Goal: Task Accomplishment & Management: Use online tool/utility

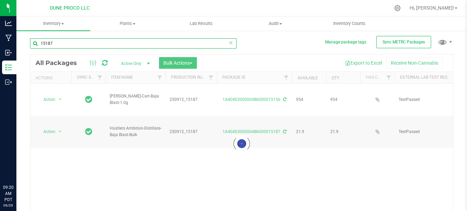
click at [101, 39] on input "15187" at bounding box center [133, 43] width 207 height 10
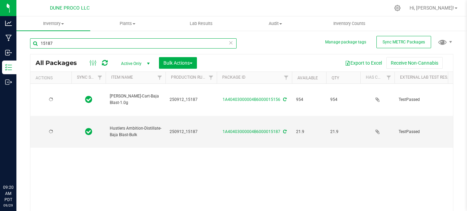
type input "[DATE]"
type input "1"
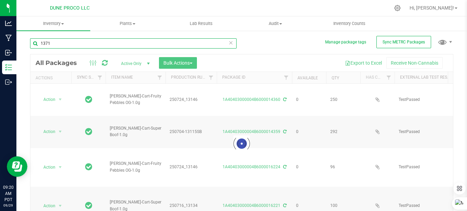
type input "13471"
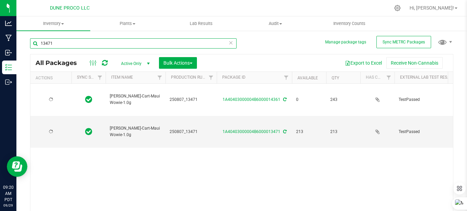
type input "[DATE]"
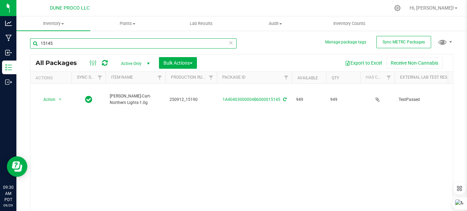
click at [96, 41] on input "15145" at bounding box center [133, 43] width 207 height 10
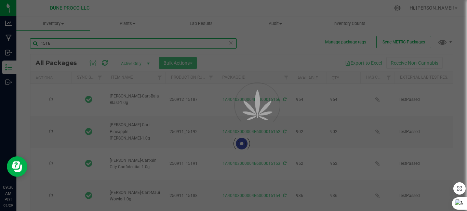
type input "15164"
type input "[DATE]"
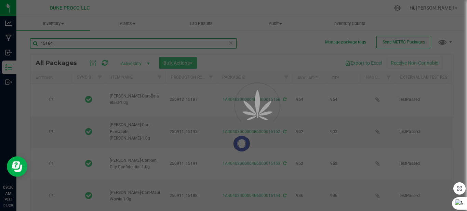
type input "[DATE]"
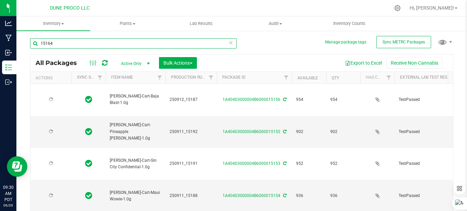
type input "[DATE]"
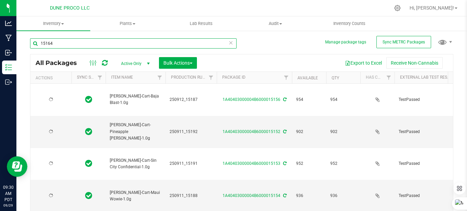
type input "[DATE]"
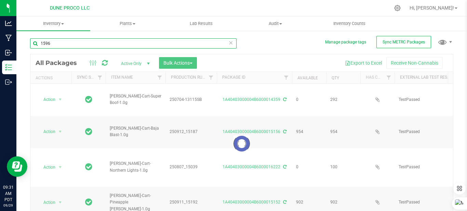
type input "15964"
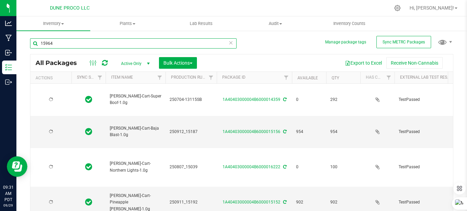
type input "[DATE]"
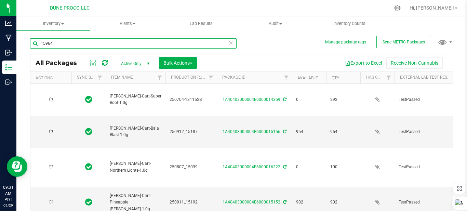
type input "[DATE]"
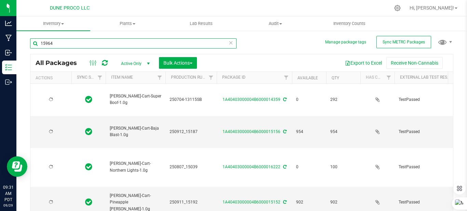
type input "[DATE]"
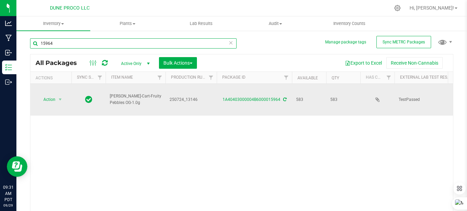
scroll to position [0, 191]
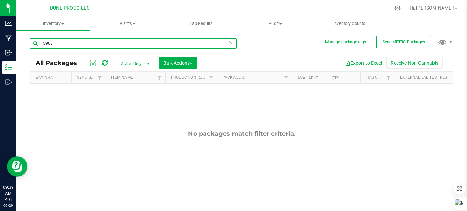
type input "15963"
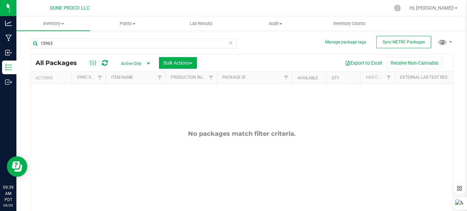
click at [148, 62] on span "select" at bounding box center [148, 63] width 5 height 5
click at [135, 107] on li "All" at bounding box center [133, 105] width 37 height 10
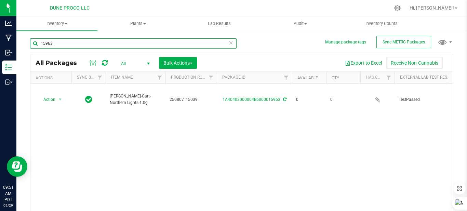
click at [88, 42] on input "15963" at bounding box center [133, 43] width 207 height 10
type input "1"
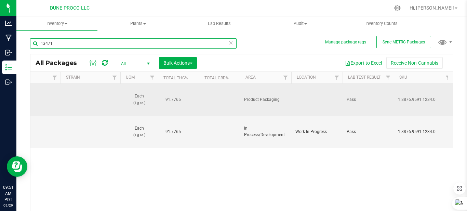
scroll to position [0, 741]
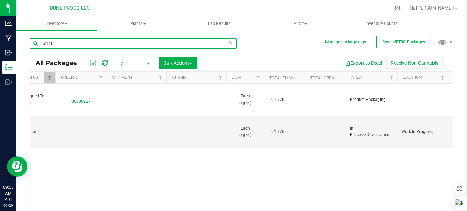
click at [87, 38] on input "13471" at bounding box center [133, 43] width 207 height 10
type input "1"
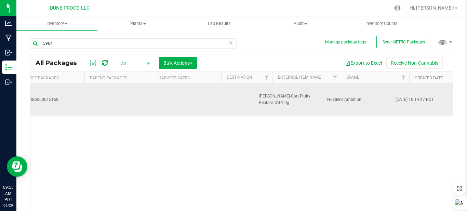
scroll to position [0, 1890]
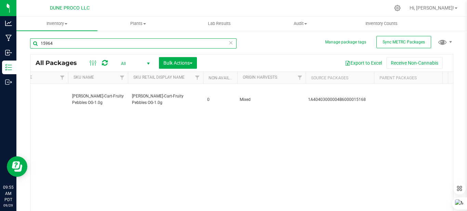
click at [69, 42] on input "15964" at bounding box center [133, 43] width 207 height 10
type input "1"
type input "Blueberry"
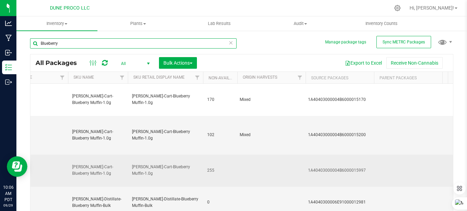
type input "[DATE]"
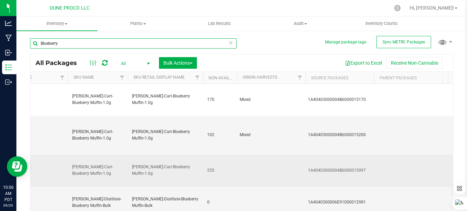
type input "[DATE]"
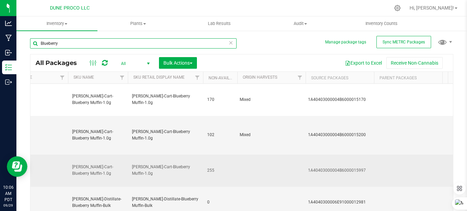
type input "[DATE]"
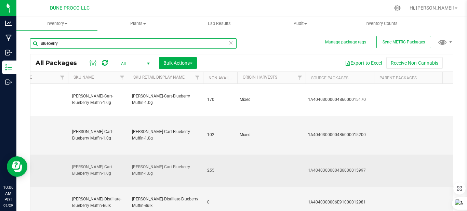
type input "[DATE]"
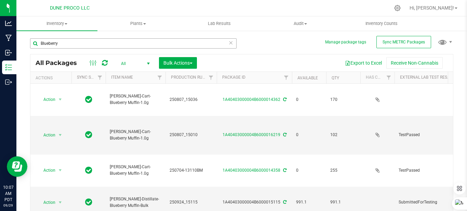
click at [168, 35] on div "Blueberry" at bounding box center [136, 43] width 212 height 22
click at [157, 40] on input "Blueberry" at bounding box center [133, 43] width 207 height 10
type input "B"
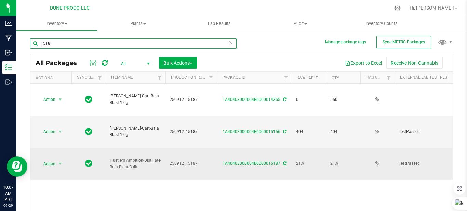
type input "15181"
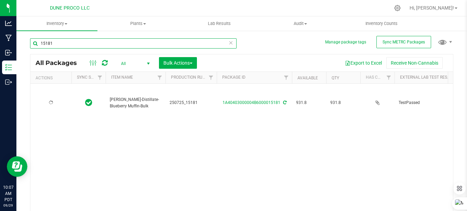
type input "[DATE]"
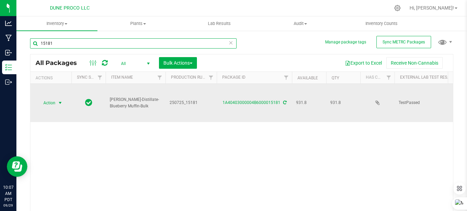
type input "15181"
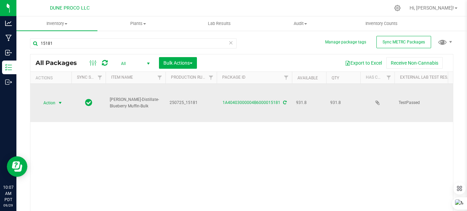
click at [59, 100] on span "select" at bounding box center [59, 102] width 5 height 5
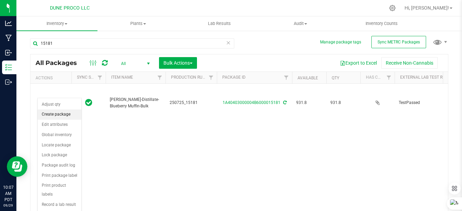
click at [77, 114] on li "Create package" at bounding box center [60, 114] width 44 height 10
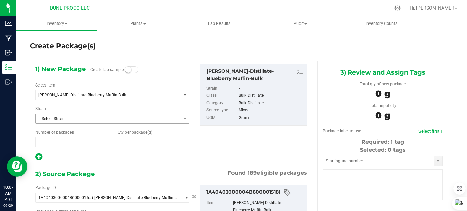
type input "1"
type input "0.0000"
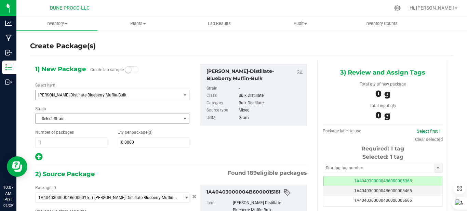
type input "0.0000 g"
click at [132, 95] on span "[PERSON_NAME]-Distillate-Blueberry Muffin-Bulk" at bounding box center [105, 95] width 134 height 5
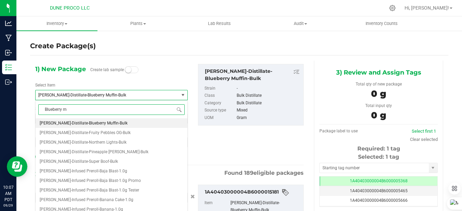
scroll to position [0, 0]
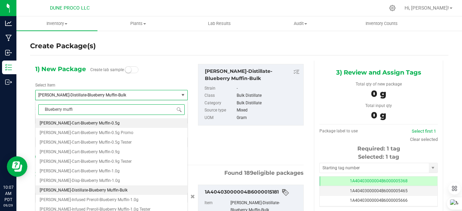
type input "Blueberry muffin"
click at [102, 169] on li "[PERSON_NAME]-Cart-Blueberry Muffin-1.0g" at bounding box center [112, 171] width 152 height 10
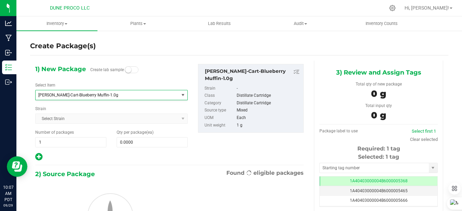
type input "0"
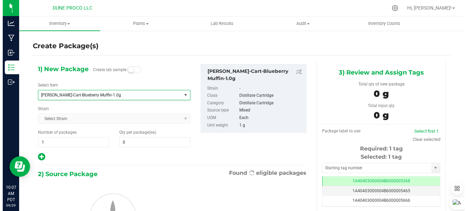
scroll to position [1131, 0]
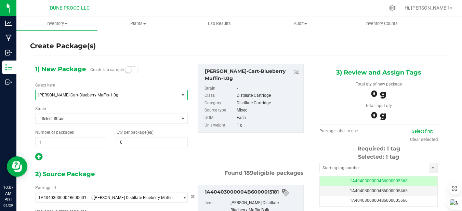
type input "0.0000 g"
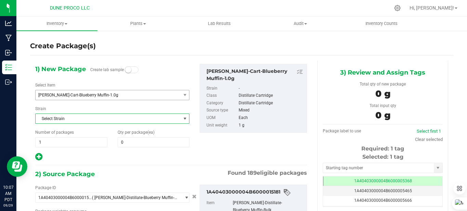
click at [136, 118] on span "Select Strain" at bounding box center [108, 119] width 145 height 10
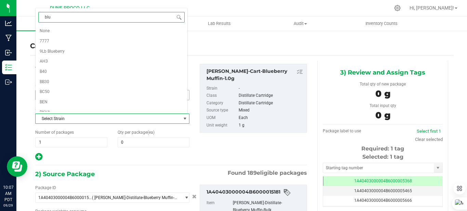
type input "blue"
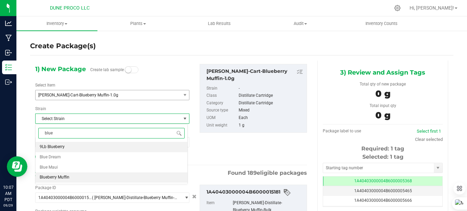
click at [70, 177] on li "Blueberry Muffin" at bounding box center [112, 177] width 152 height 10
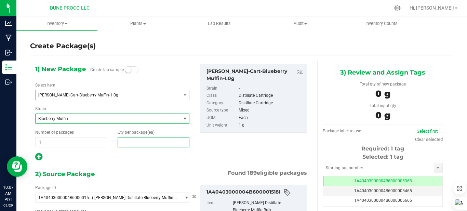
click at [139, 144] on span at bounding box center [154, 142] width 72 height 10
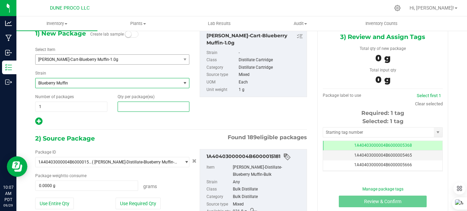
scroll to position [68, 0]
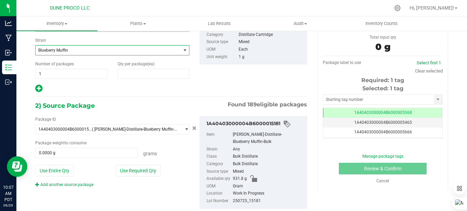
type input "0"
click at [364, 98] on input "text" at bounding box center [378, 100] width 111 height 10
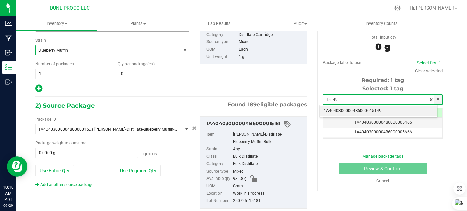
click at [366, 113] on li "1A40403000004B6000015149" at bounding box center [379, 111] width 118 height 10
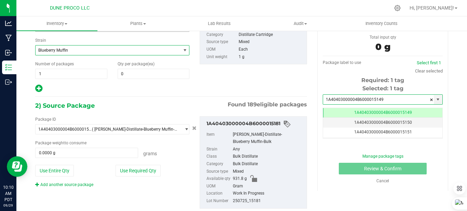
scroll to position [0, 0]
type input "1A40403000004B6000015149"
click at [130, 174] on button "Use Required Qty" at bounding box center [138, 171] width 45 height 12
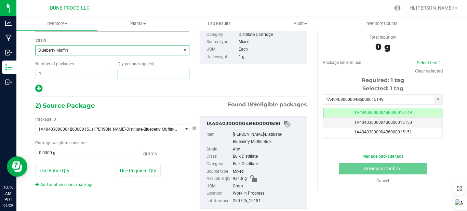
click at [149, 70] on span at bounding box center [154, 74] width 72 height 10
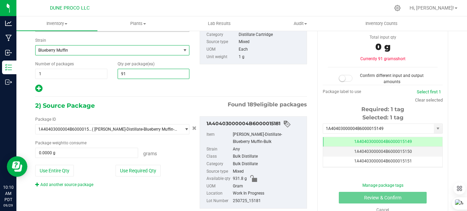
type input "917"
click at [145, 170] on button "Use Required Qty" at bounding box center [138, 171] width 45 height 12
type input "917.0000 g"
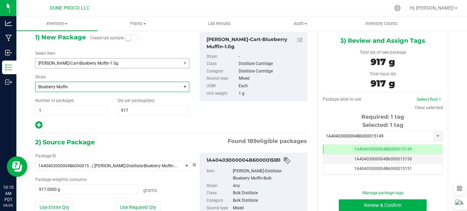
scroll to position [68, 0]
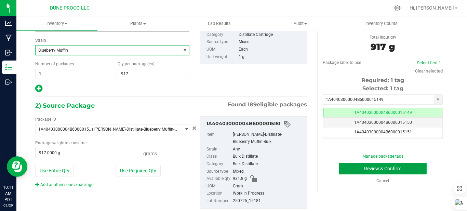
click at [363, 171] on button "Review & Confirm" at bounding box center [383, 169] width 88 height 12
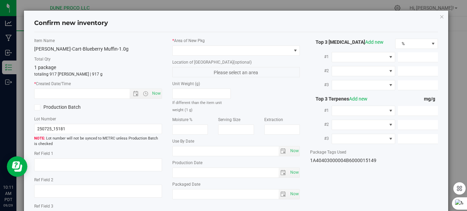
type textarea "84.7054%"
type textarea "Blueberry Muffin"
type textarea "0.1813%"
type input "847.0542"
type input "28.0197"
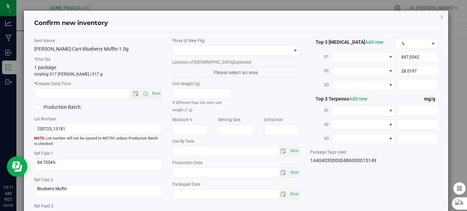
type input "10.4180"
type input "12.3950"
type input "10.0090"
type input "6.2050"
type input "[DATE]"
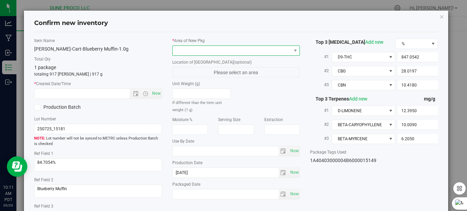
click at [251, 50] on span at bounding box center [232, 51] width 119 height 10
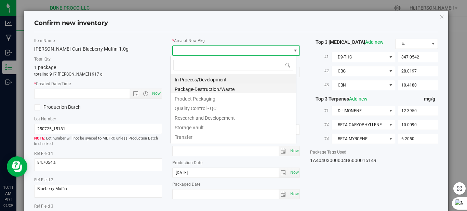
scroll to position [34206, 34090]
click at [208, 79] on li "In Process/Development" at bounding box center [234, 79] width 126 height 10
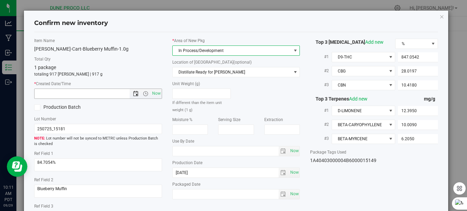
click at [134, 93] on span "Open the date view" at bounding box center [135, 93] width 5 height 5
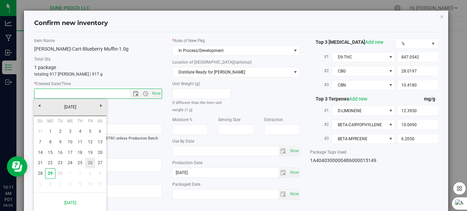
click at [92, 163] on link "26" at bounding box center [90, 163] width 10 height 11
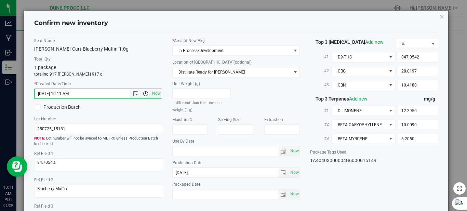
click at [145, 93] on span "Open the time view" at bounding box center [145, 93] width 5 height 5
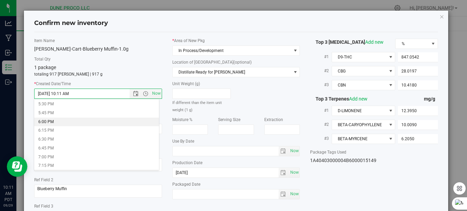
click at [46, 124] on li "6:00 PM" at bounding box center [96, 122] width 125 height 9
type input "[DATE] 6:00 PM"
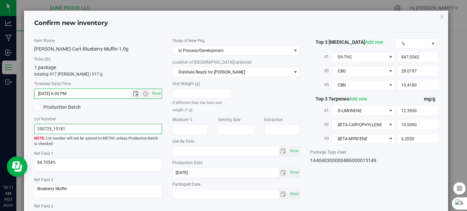
click at [108, 127] on input "250725_15181" at bounding box center [98, 129] width 128 height 10
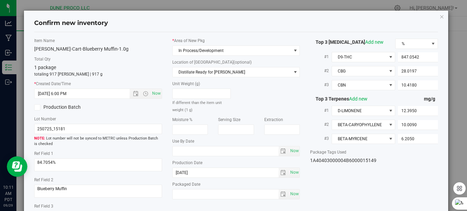
click at [323, 186] on div "Item Name [PERSON_NAME]-Cart-Blueberry Muffin-1.0g Total Qty 1 package totaling…" at bounding box center [236, 134] width 414 height 192
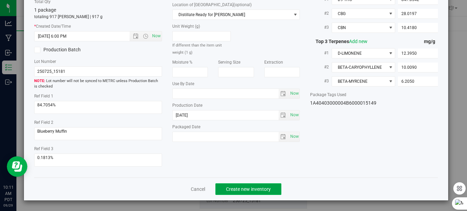
click at [249, 186] on span "Create new inventory" at bounding box center [248, 188] width 45 height 5
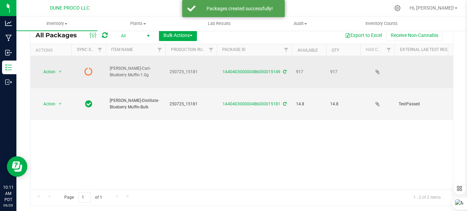
click at [90, 67] on icon at bounding box center [89, 71] width 8 height 8
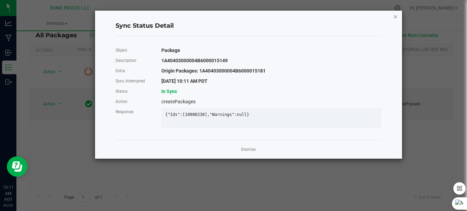
click at [398, 16] on icon "Close" at bounding box center [395, 16] width 5 height 8
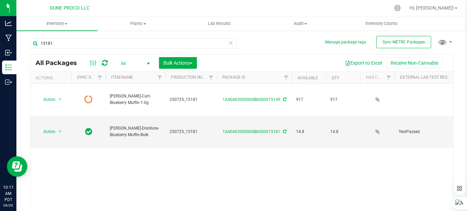
click at [106, 63] on icon at bounding box center [105, 63] width 6 height 7
type input "[DATE]"
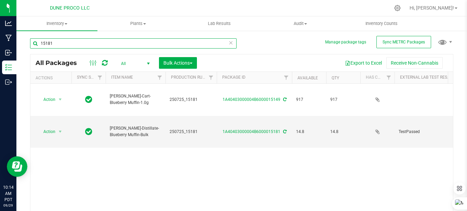
click at [66, 43] on input "15181" at bounding box center [133, 43] width 207 height 10
type input "15153"
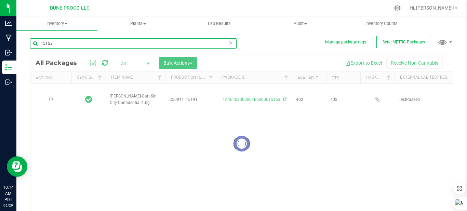
type input "[DATE]"
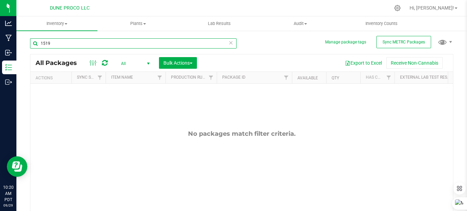
type input "15190"
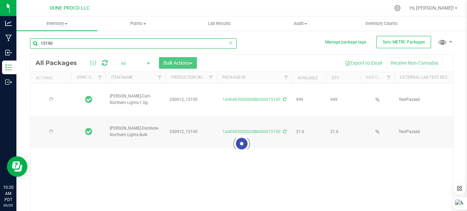
type input "[DATE]"
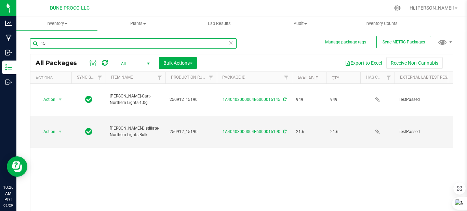
type input "1"
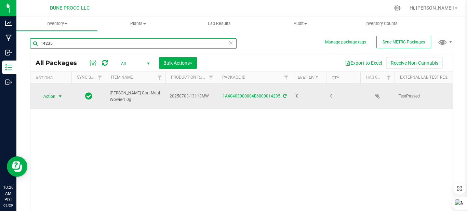
type input "14235"
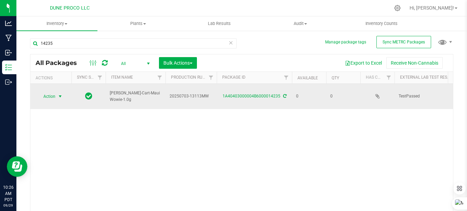
click at [61, 94] on span "select" at bounding box center [59, 96] width 5 height 5
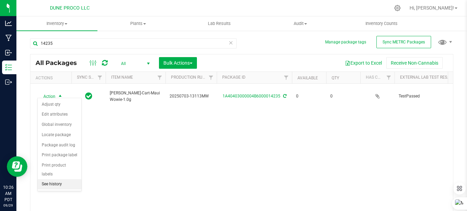
click at [63, 179] on li "See history" at bounding box center [60, 184] width 44 height 10
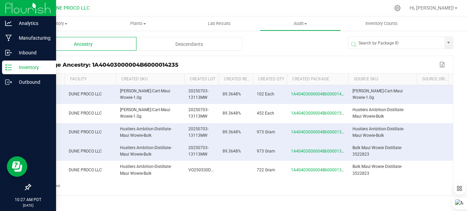
click at [27, 68] on p "Inventory" at bounding box center [32, 67] width 41 height 8
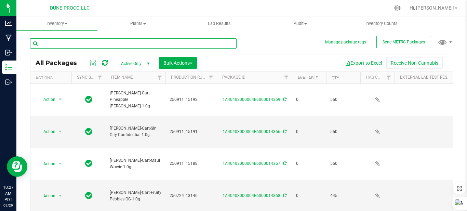
click at [140, 39] on input "text" at bounding box center [133, 43] width 207 height 10
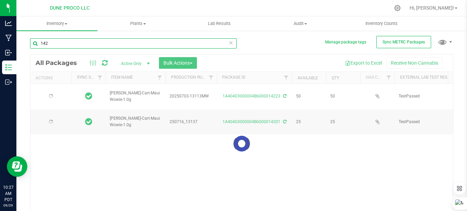
type input "1423"
type input "[DATE]"
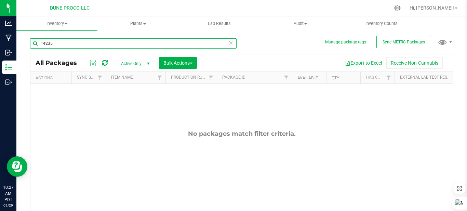
type input "14235"
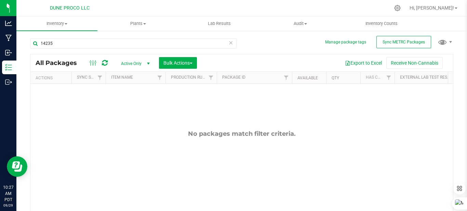
click at [138, 58] on div "Active Only Active Only Lab Samples Locked All External Internal Bulk Actions A…" at bounding box center [158, 63] width 87 height 12
click at [139, 62] on span "Active Only" at bounding box center [134, 64] width 38 height 10
click at [127, 103] on li "All" at bounding box center [133, 105] width 37 height 10
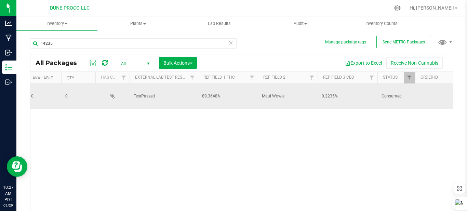
scroll to position [0, 359]
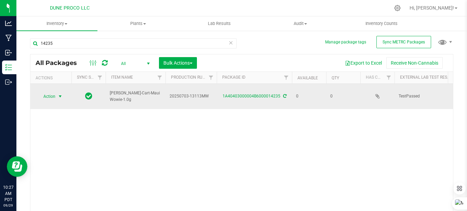
click at [60, 94] on span "select" at bounding box center [59, 96] width 5 height 5
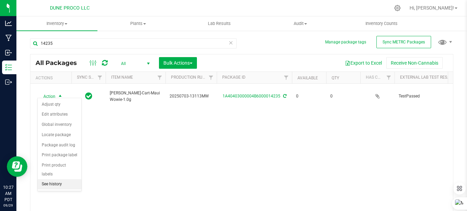
click at [68, 179] on li "See history" at bounding box center [60, 184] width 44 height 10
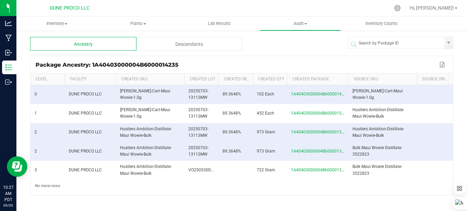
click at [212, 43] on div "Descendants" at bounding box center [190, 44] width 106 height 14
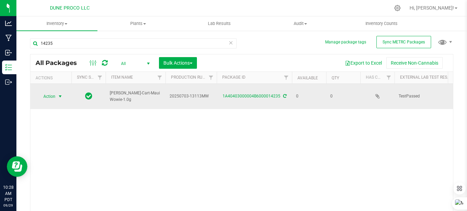
click at [58, 94] on span "select" at bounding box center [59, 96] width 5 height 5
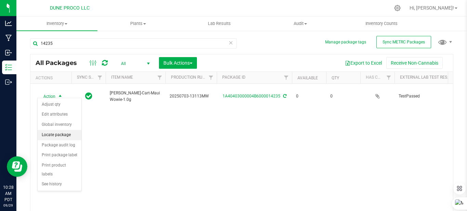
click at [64, 132] on li "Locate package" at bounding box center [60, 135] width 44 height 10
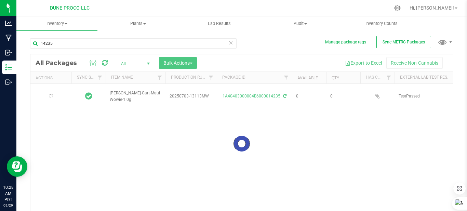
type input "[DATE]"
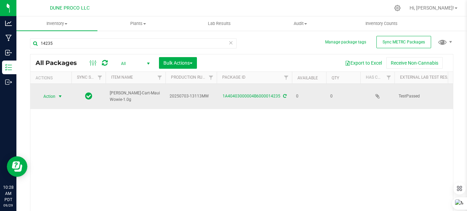
click at [61, 94] on span "select" at bounding box center [59, 96] width 5 height 5
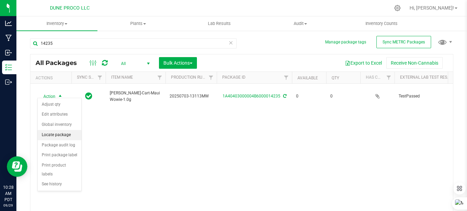
click at [69, 133] on li "Locate package" at bounding box center [60, 135] width 44 height 10
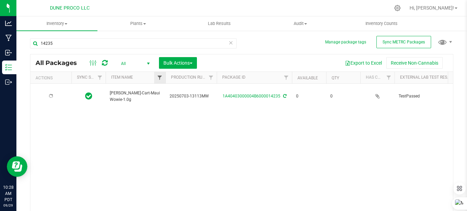
type input "[DATE]"
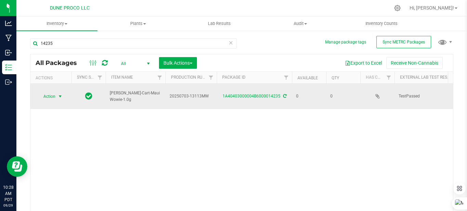
click at [62, 94] on span "select" at bounding box center [59, 96] width 5 height 5
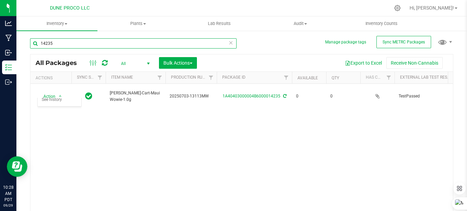
click at [77, 44] on input "14235" at bounding box center [133, 43] width 207 height 10
type input "1"
type input "13111"
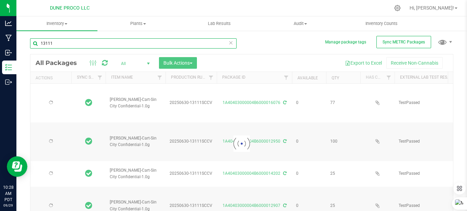
type input "[DATE]"
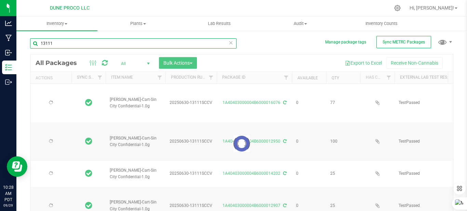
type input "[DATE]"
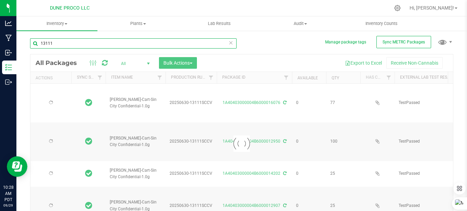
type input "[DATE]"
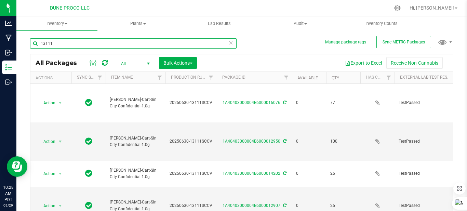
drag, startPoint x: 139, startPoint y: 149, endPoint x: 63, endPoint y: 44, distance: 129.0
click at [63, 44] on input "13111" at bounding box center [133, 43] width 207 height 10
type input "1"
type input "14235"
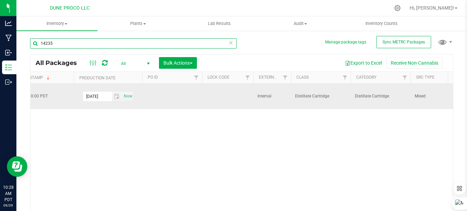
scroll to position [0, 1168]
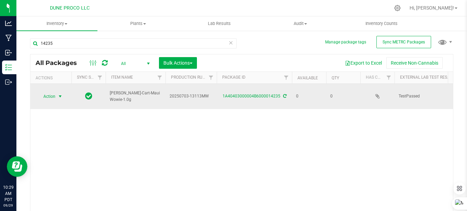
click at [59, 94] on span "select" at bounding box center [59, 96] width 5 height 5
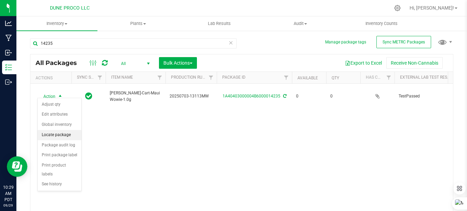
click at [59, 135] on li "Locate package" at bounding box center [60, 135] width 44 height 10
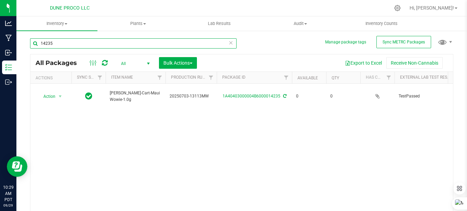
click at [87, 40] on input "14235" at bounding box center [133, 43] width 207 height 10
type input "1"
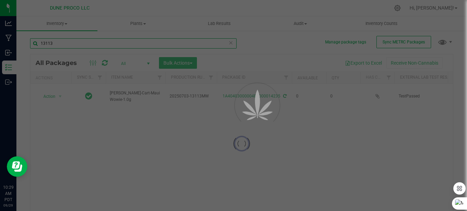
type input "13113"
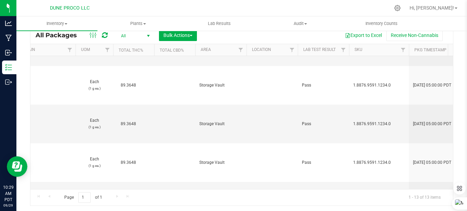
drag, startPoint x: 258, startPoint y: 123, endPoint x: 179, endPoint y: 7, distance: 140.0
click at [179, 7] on div at bounding box center [256, 7] width 268 height 13
drag, startPoint x: 180, startPoint y: 170, endPoint x: 171, endPoint y: 202, distance: 33.9
click at [173, 198] on div "All Packages All Active Only Lab Samples Locked All External Internal Bulk Acti…" at bounding box center [242, 116] width 424 height 180
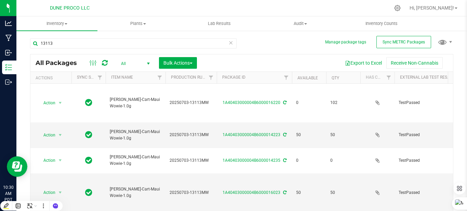
click at [230, 42] on icon at bounding box center [231, 42] width 5 height 8
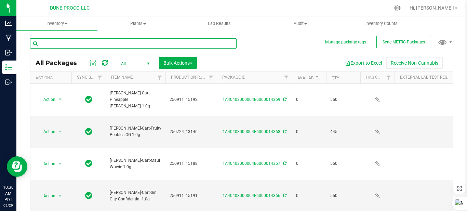
click at [164, 44] on input "text" at bounding box center [133, 43] width 207 height 10
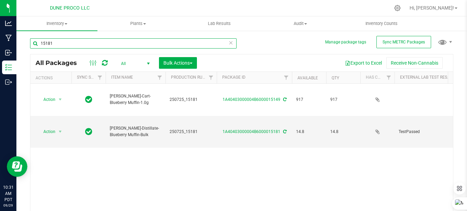
click at [56, 46] on input "15181" at bounding box center [133, 43] width 207 height 10
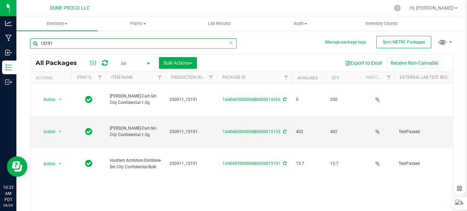
click at [190, 44] on input "15191" at bounding box center [133, 43] width 207 height 10
type input "1"
type input "15187"
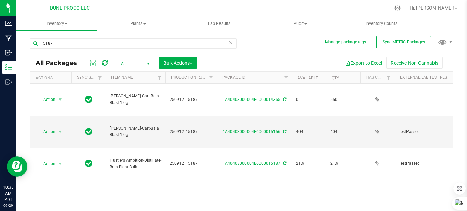
click at [229, 42] on icon at bounding box center [231, 42] width 5 height 8
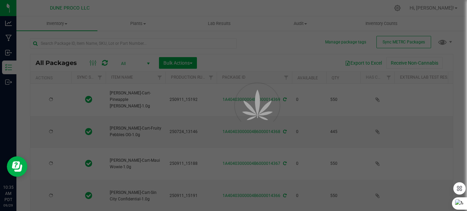
type input "[DATE]"
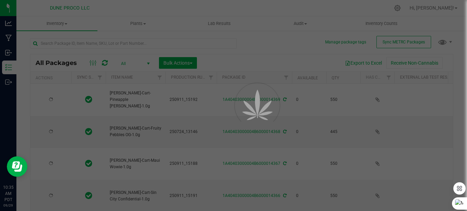
type input "[DATE]"
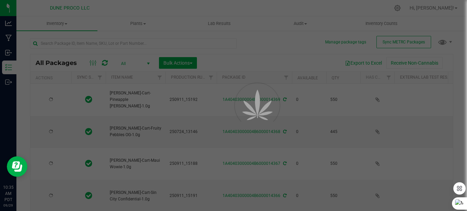
type input "[DATE]"
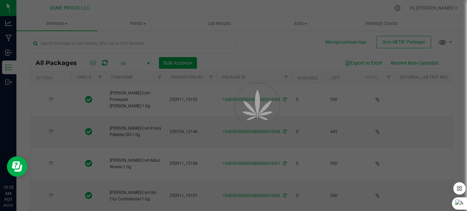
type input "[DATE]"
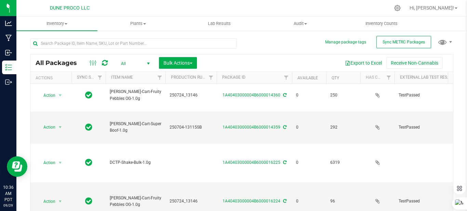
scroll to position [197, 0]
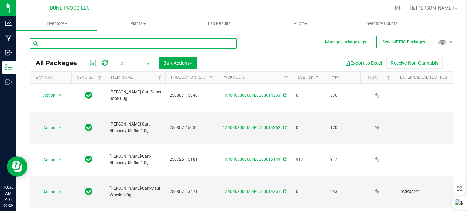
click at [130, 42] on input "text" at bounding box center [133, 43] width 207 height 10
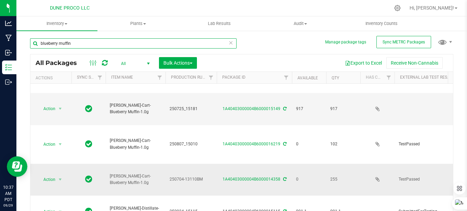
scroll to position [34, 0]
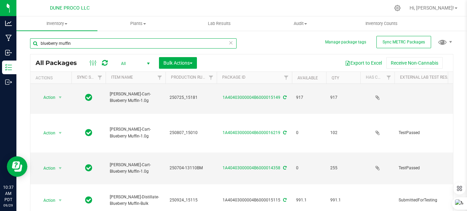
click at [99, 43] on input "blueberry muffin" at bounding box center [133, 43] width 207 height 10
type input "b"
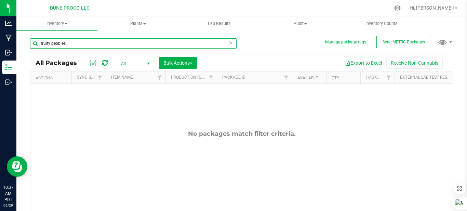
type input "fruity pebbles"
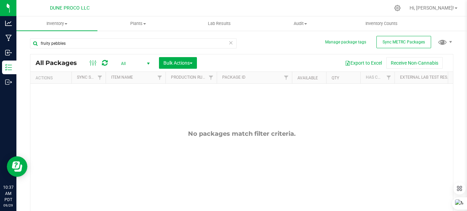
click at [95, 141] on div "No packages match filter criteria." at bounding box center [241, 173] width 423 height 179
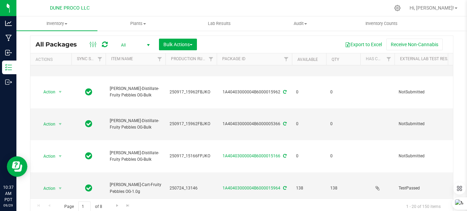
scroll to position [28, 0]
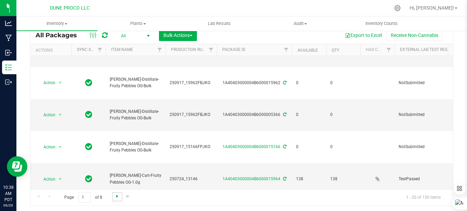
click at [118, 198] on span "Go to the next page" at bounding box center [117, 196] width 5 height 5
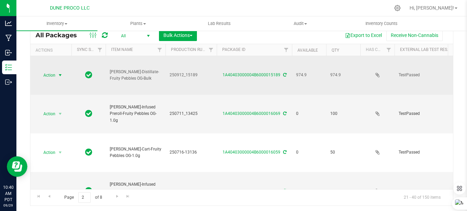
click at [59, 73] on span "select" at bounding box center [59, 75] width 5 height 5
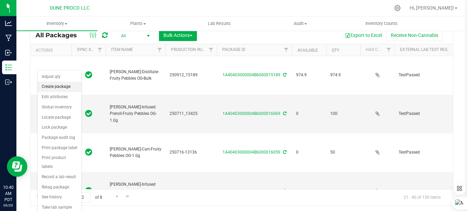
click at [63, 87] on li "Create package" at bounding box center [60, 87] width 44 height 10
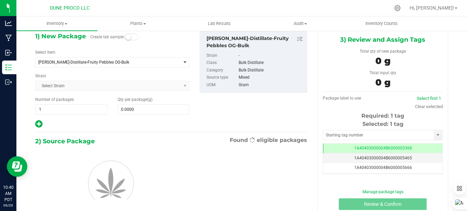
scroll to position [0, 0]
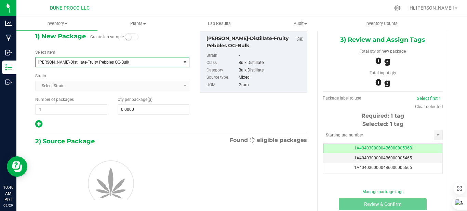
click at [125, 59] on span "[PERSON_NAME]-Distillate-Fruity Pebbles OG-Bulk" at bounding box center [108, 62] width 145 height 10
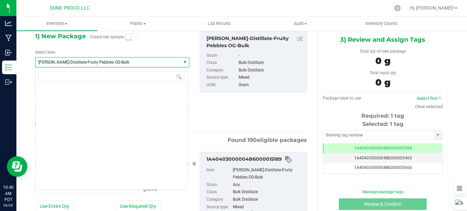
type input "0.0000 g"
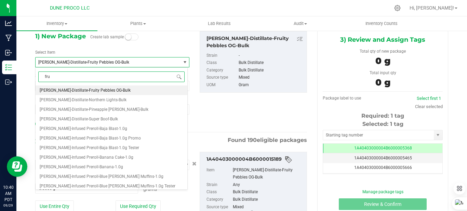
scroll to position [0, 0]
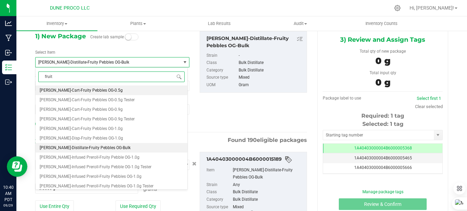
type input "fruity"
click at [95, 128] on span "[PERSON_NAME]-Cart-Fruity Pebbles OG-1.0g" at bounding box center [81, 128] width 83 height 5
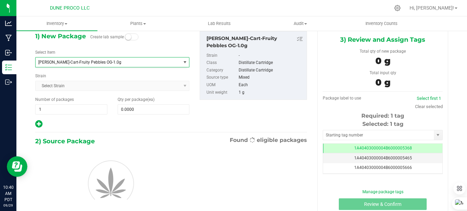
type input "0"
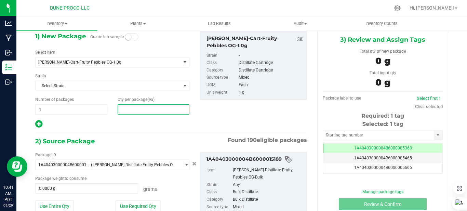
click at [139, 107] on span at bounding box center [154, 109] width 72 height 10
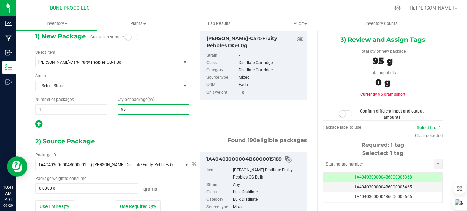
type input "956"
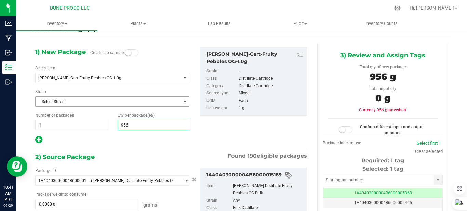
type input "956"
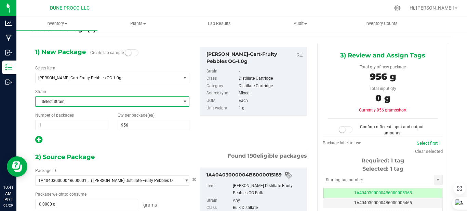
click at [126, 101] on span "Select Strain" at bounding box center [108, 102] width 145 height 10
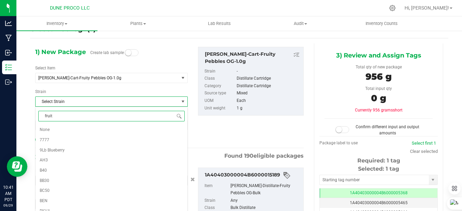
type input "fruity"
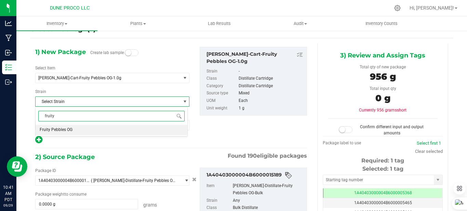
click at [121, 131] on li "Fruity Pebbles OG" at bounding box center [112, 130] width 152 height 10
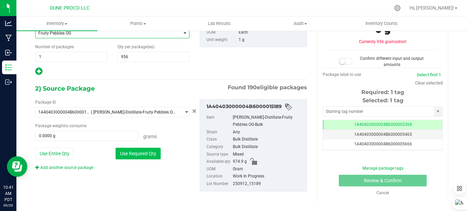
click at [144, 155] on button "Use Required Qty" at bounding box center [138, 154] width 45 height 12
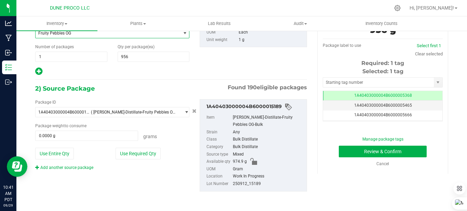
type input "956.0000 g"
click at [379, 78] on input "text" at bounding box center [378, 83] width 111 height 10
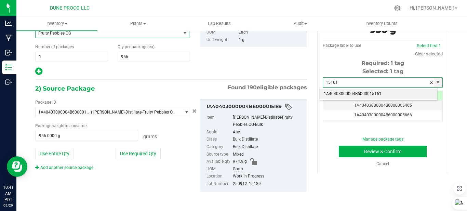
click at [396, 93] on li "1A40403000004B6000015161" at bounding box center [379, 94] width 118 height 10
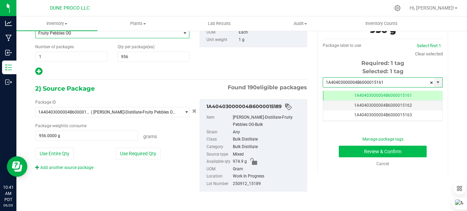
type input "1A40403000004B6000015161"
click at [379, 149] on button "Review & Confirm" at bounding box center [383, 152] width 88 height 12
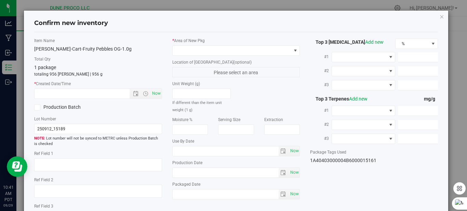
type textarea "90.7143%"
type textarea "Fruity Pebbles OG"
type textarea "0.1417%"
type input "907.1432"
type input "33.0261"
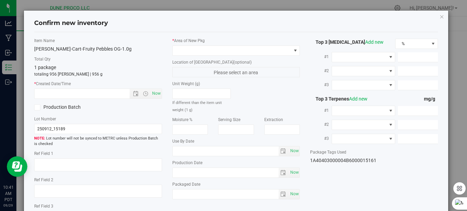
type input "5.2773"
type input "12.0080"
type input "10.1930"
type input "7.2180"
type input "[DATE]"
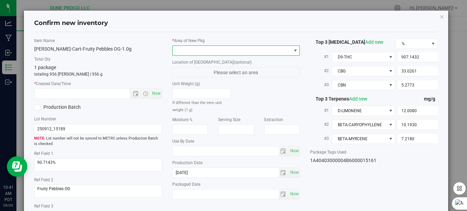
click at [293, 48] on span at bounding box center [295, 50] width 5 height 5
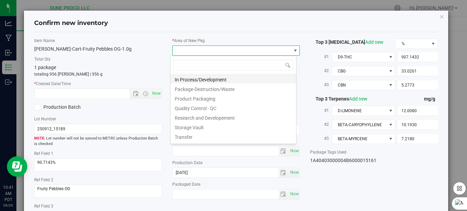
click at [237, 76] on li "In Process/Development" at bounding box center [234, 79] width 126 height 10
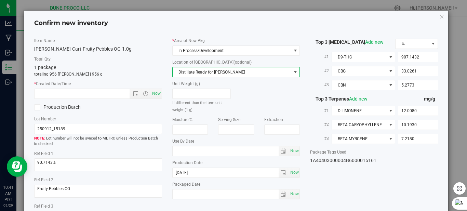
click at [236, 75] on span "Distillate Ready for [PERSON_NAME]" at bounding box center [232, 72] width 119 height 10
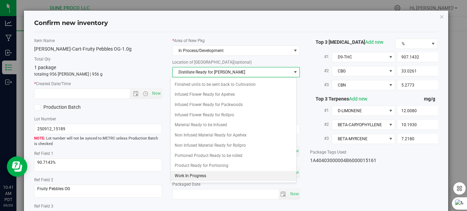
click at [221, 177] on li "Work In Progress" at bounding box center [234, 176] width 126 height 10
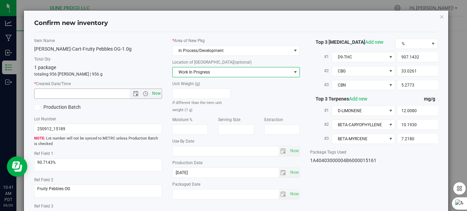
click at [155, 95] on span "Now" at bounding box center [157, 94] width 12 height 10
type input "[DATE] 10:41 AM"
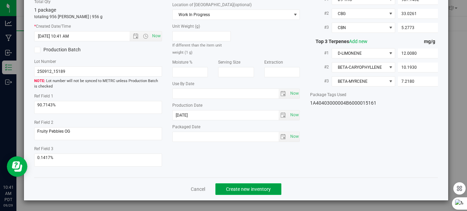
click at [245, 188] on span "Create new inventory" at bounding box center [248, 188] width 45 height 5
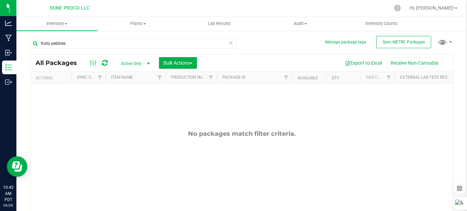
click at [230, 43] on icon at bounding box center [231, 42] width 5 height 8
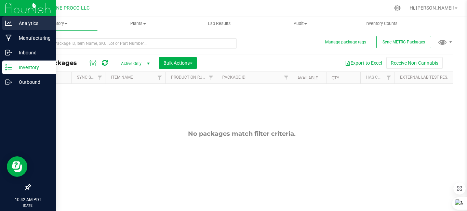
click at [30, 26] on p "Analytics" at bounding box center [32, 23] width 41 height 8
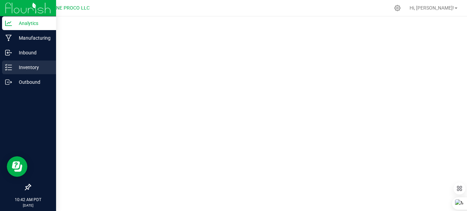
click at [32, 72] on div "Inventory" at bounding box center [29, 68] width 54 height 14
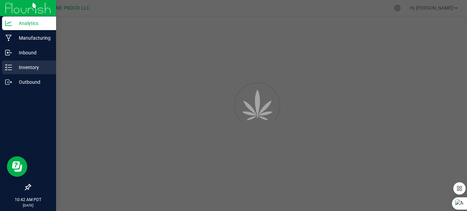
click at [32, 72] on div "Inventory" at bounding box center [29, 68] width 54 height 14
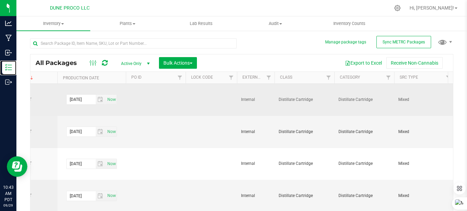
scroll to position [0, 1209]
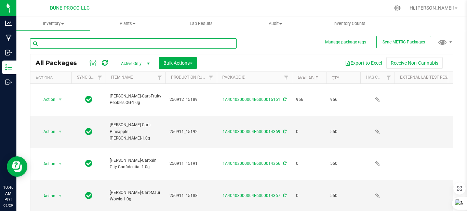
click at [151, 42] on input "text" at bounding box center [133, 43] width 207 height 10
type input "151"
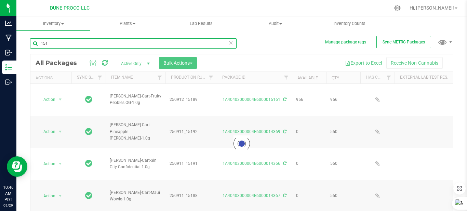
type input "[DATE]"
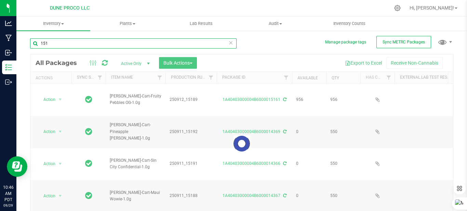
type input "[DATE]"
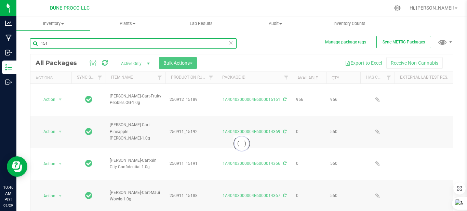
type input "[DATE]"
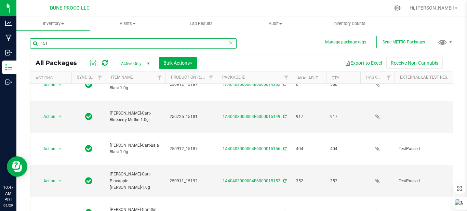
scroll to position [132, 0]
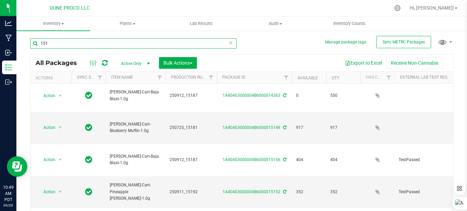
click at [68, 39] on input "151" at bounding box center [133, 43] width 207 height 10
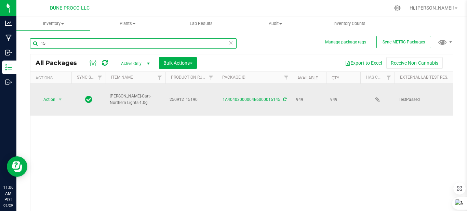
type input "1"
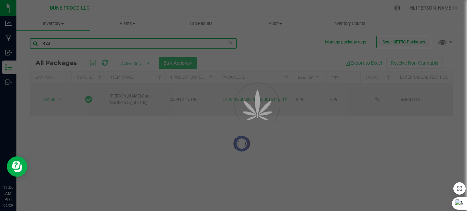
type input "14235"
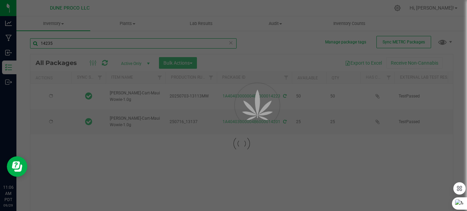
type input "[DATE]"
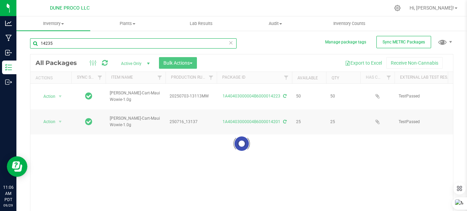
type input "14235"
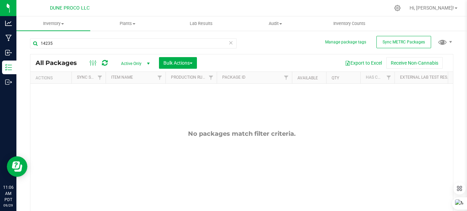
click at [151, 63] on span "select" at bounding box center [148, 63] width 5 height 5
click at [138, 105] on li "All" at bounding box center [133, 105] width 37 height 10
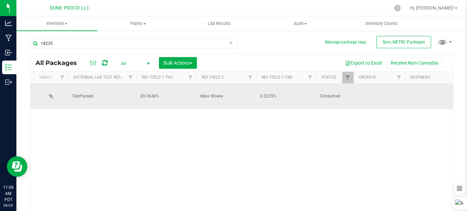
scroll to position [0, 124]
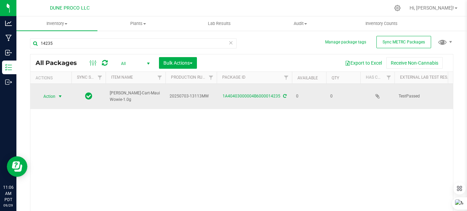
click at [62, 94] on span "select" at bounding box center [59, 96] width 5 height 5
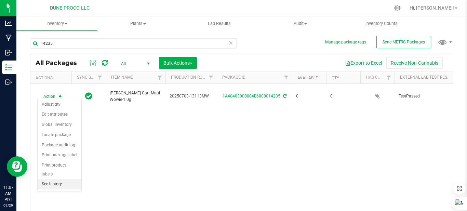
click at [68, 179] on li "See history" at bounding box center [60, 184] width 44 height 10
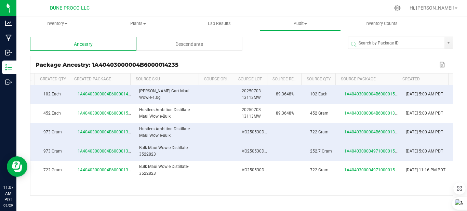
click at [149, 43] on div "Descendants" at bounding box center [190, 44] width 106 height 14
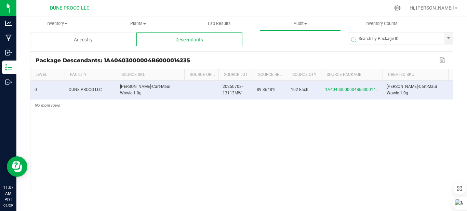
click at [78, 40] on div "Ancestry" at bounding box center [83, 40] width 106 height 14
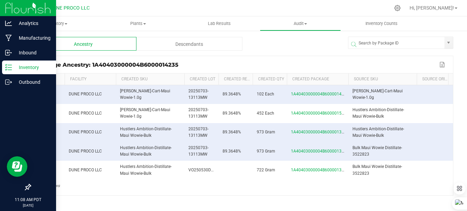
click at [13, 8] on img at bounding box center [28, 8] width 46 height 16
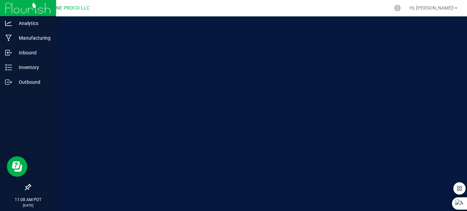
click at [23, 8] on img at bounding box center [28, 8] width 46 height 16
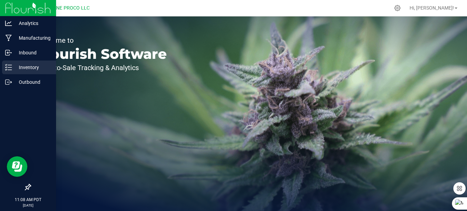
click at [33, 70] on p "Inventory" at bounding box center [32, 67] width 41 height 8
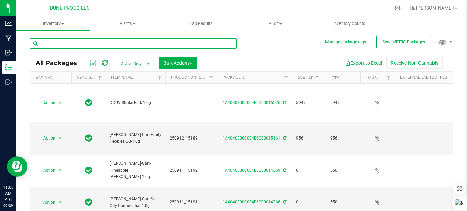
click at [86, 44] on input "text" at bounding box center [133, 43] width 207 height 10
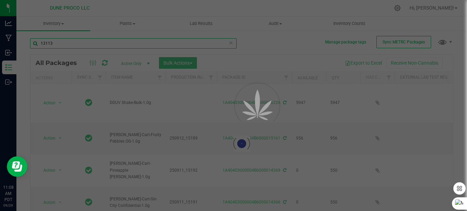
type input "13113"
type input "[DATE]"
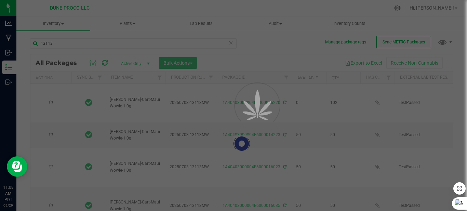
type input "[DATE]"
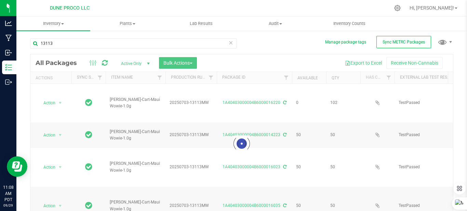
click at [146, 63] on span "select" at bounding box center [148, 63] width 5 height 5
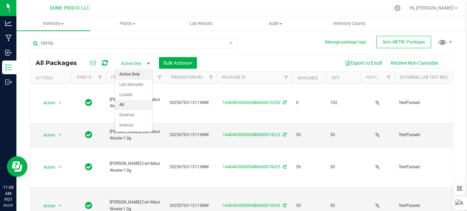
click at [125, 101] on li "All" at bounding box center [133, 105] width 37 height 10
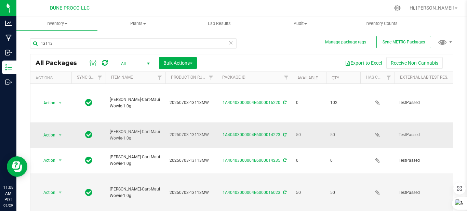
type input "[DATE]"
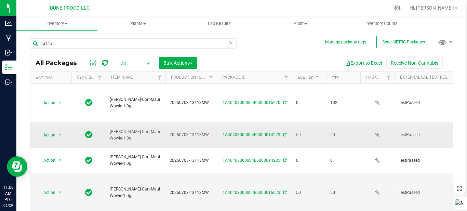
type input "[DATE]"
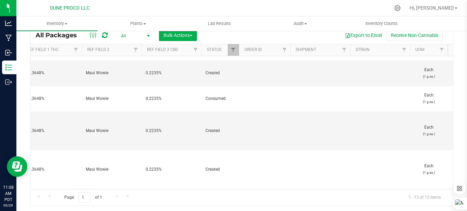
scroll to position [34, 409]
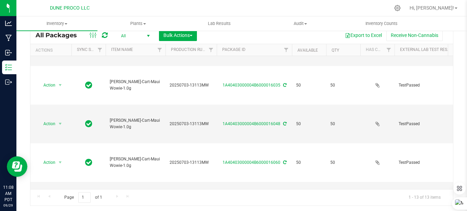
click at [55, 167] on li "See history" at bounding box center [60, 172] width 44 height 10
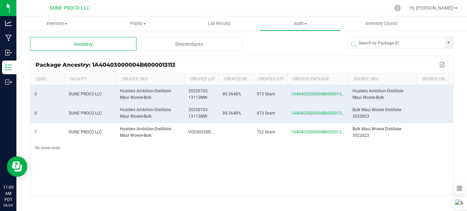
click at [171, 47] on div "Descendants" at bounding box center [190, 44] width 106 height 14
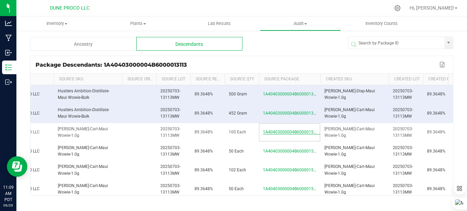
click at [303, 131] on span "1A40403000004B6000015019" at bounding box center [292, 132] width 58 height 5
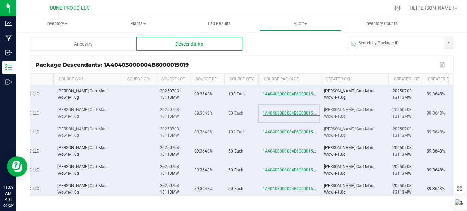
click at [305, 114] on span "1A40403000004B6000015019" at bounding box center [292, 113] width 58 height 5
click at [304, 133] on span "1A40403000004B6000015019" at bounding box center [292, 132] width 58 height 5
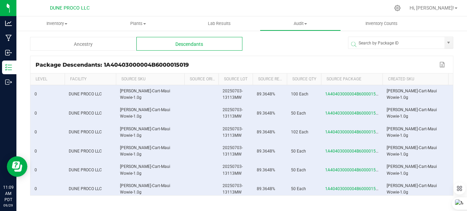
click at [53, 43] on div "Ancestry" at bounding box center [83, 44] width 106 height 14
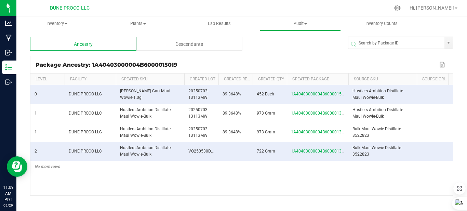
click at [192, 45] on div "Descendants" at bounding box center [190, 44] width 106 height 14
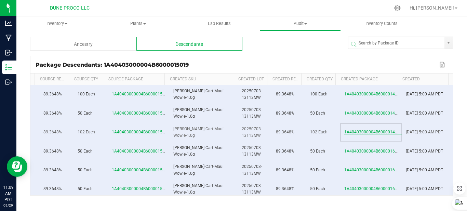
click at [353, 133] on span "1A40403000004B6000014235" at bounding box center [374, 132] width 58 height 5
